Goal: Check status: Check status

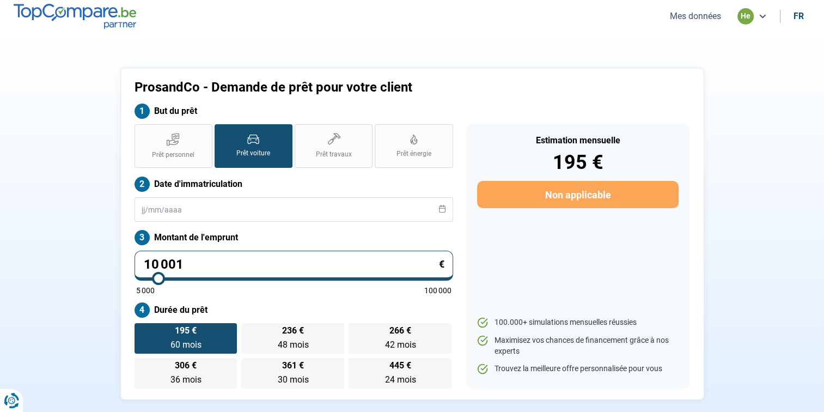
click at [700, 17] on button "Mes données" at bounding box center [696, 15] width 58 height 11
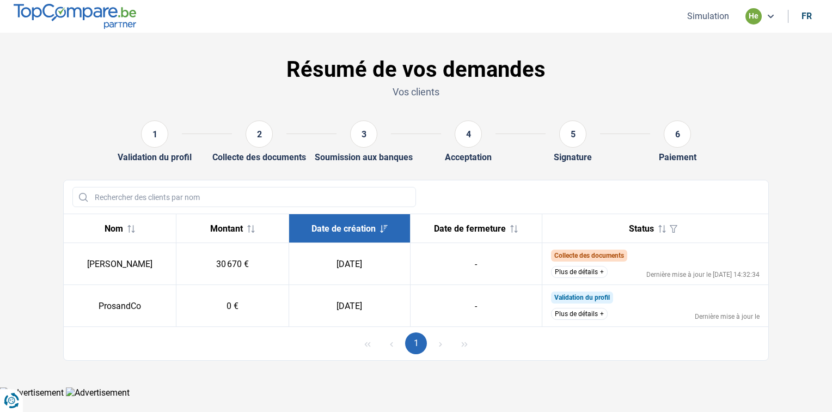
click at [777, 19] on li "he" at bounding box center [760, 16] width 42 height 16
click at [767, 19] on icon at bounding box center [770, 16] width 9 height 9
click at [723, 14] on button "Simulation" at bounding box center [708, 15] width 48 height 11
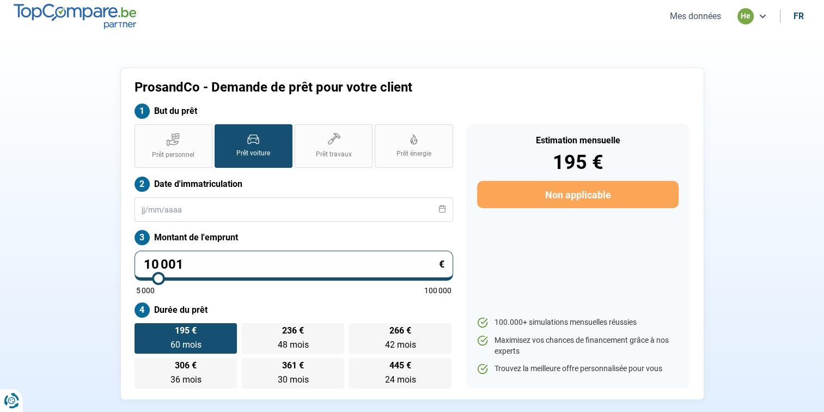
click at [702, 12] on button "Mes données" at bounding box center [696, 15] width 58 height 11
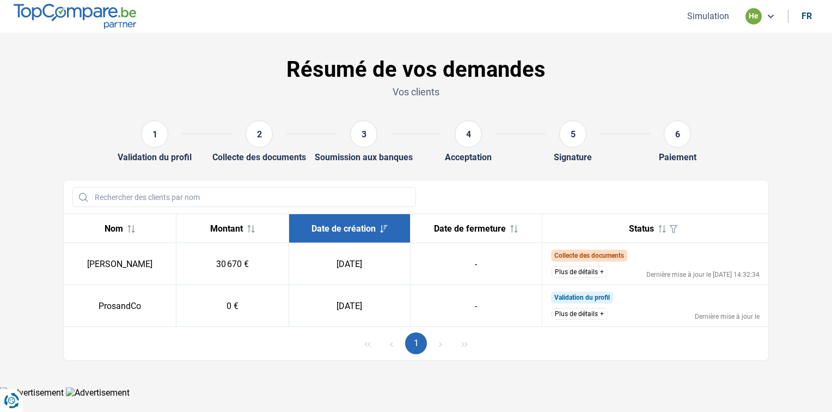
click at [747, 18] on div "he" at bounding box center [754, 16] width 16 height 16
click at [773, 19] on icon at bounding box center [770, 16] width 9 height 9
click at [584, 273] on button "Plus de détails" at bounding box center [579, 272] width 57 height 12
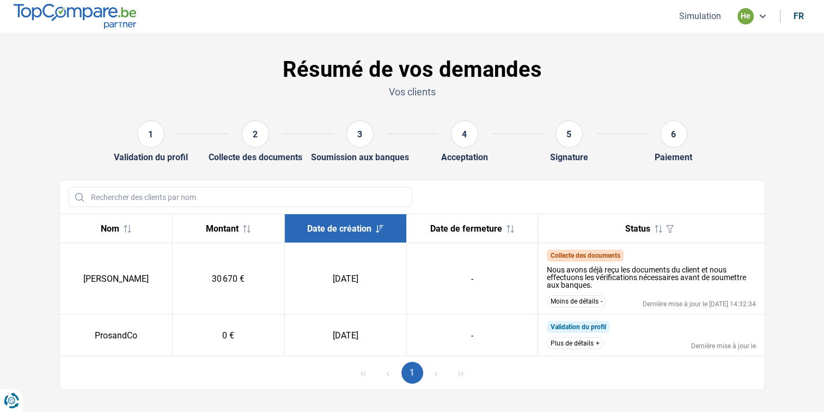
click at [111, 19] on img at bounding box center [75, 16] width 123 height 25
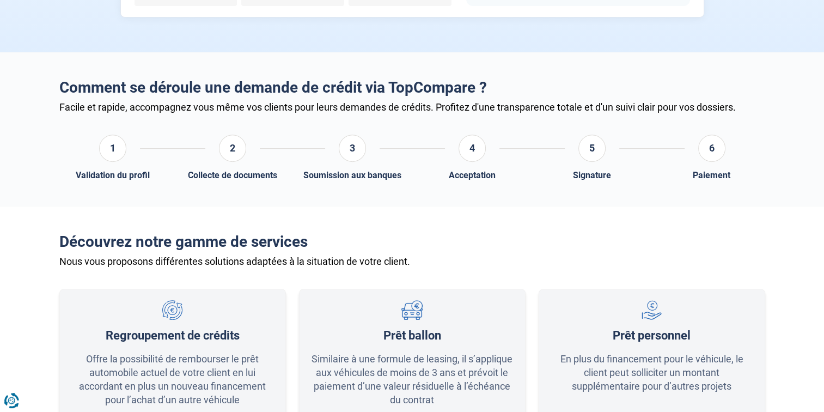
scroll to position [286, 0]
